Goal: Transaction & Acquisition: Purchase product/service

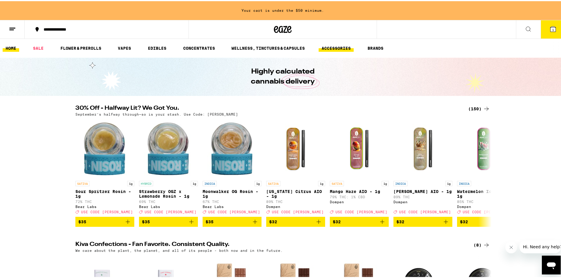
click at [341, 46] on link "ACCESSORIES" at bounding box center [336, 47] width 35 height 7
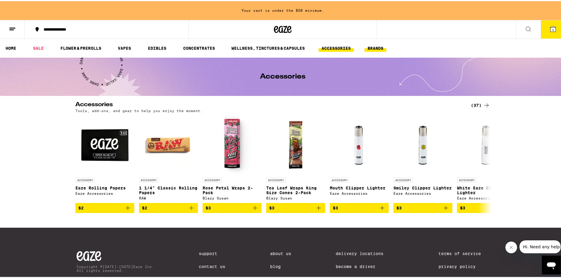
click at [382, 47] on link "BRANDS" at bounding box center [376, 47] width 22 height 7
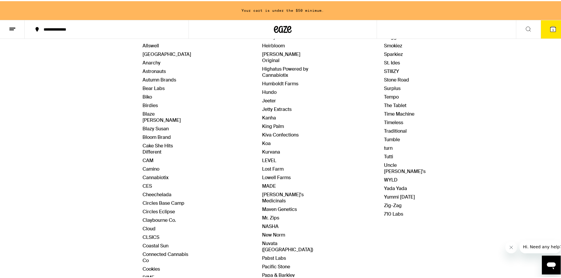
scroll to position [59, 0]
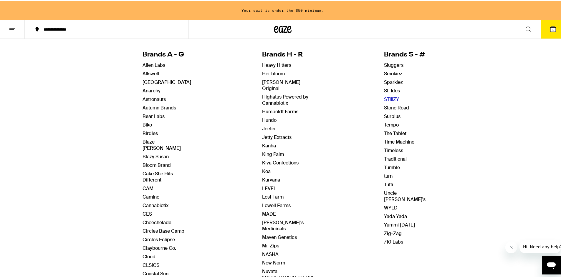
click at [387, 99] on link "STIIIZY" at bounding box center [391, 98] width 15 height 6
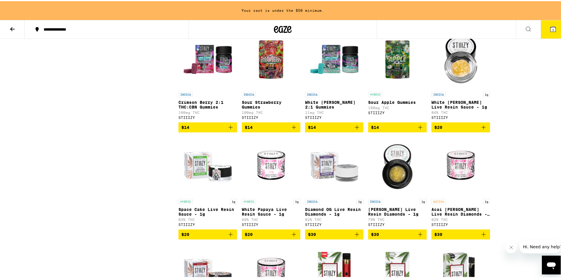
scroll to position [1680, 0]
